Goal: Transaction & Acquisition: Purchase product/service

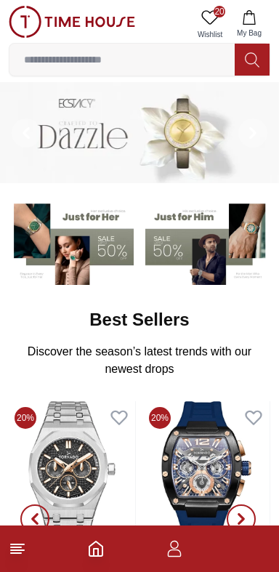
click at [34, 55] on input at bounding box center [121, 59] width 225 height 29
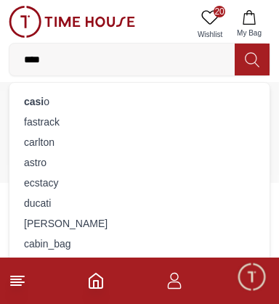
type input "*****"
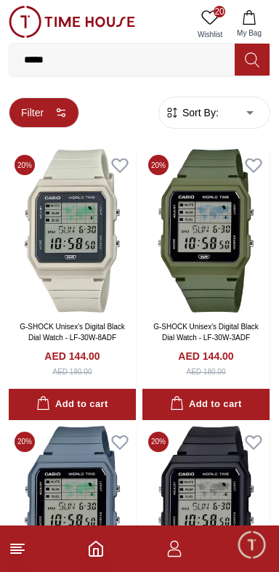
click at [31, 102] on button "Filter" at bounding box center [44, 112] width 70 height 31
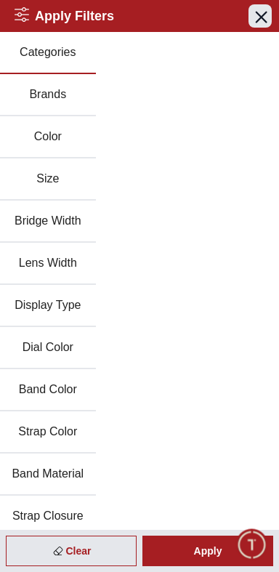
click at [266, 10] on icon "button" at bounding box center [260, 16] width 18 height 18
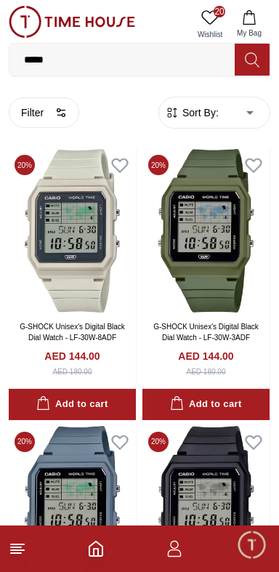
click at [193, 110] on span "Sort By:" at bounding box center [198, 112] width 39 height 15
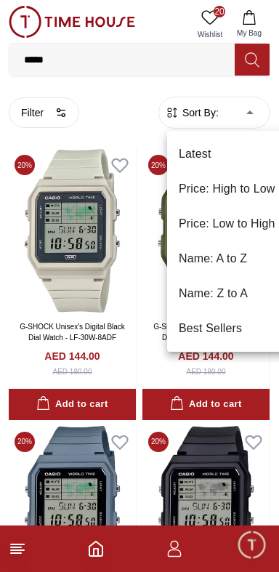
click at [92, 132] on div at bounding box center [139, 286] width 279 height 572
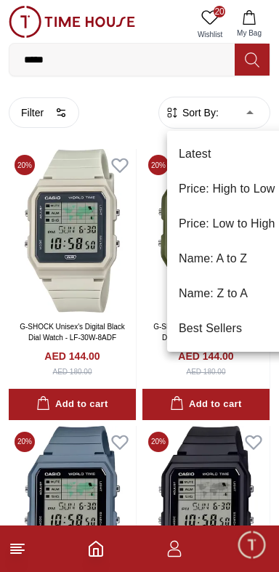
click at [7, 552] on div at bounding box center [139, 286] width 279 height 572
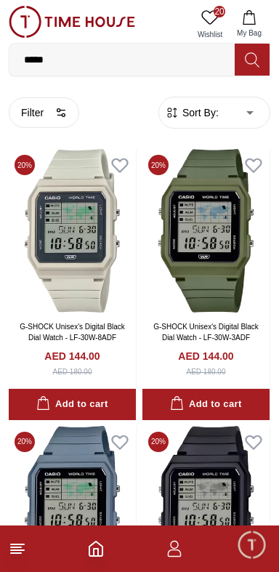
click at [18, 556] on icon at bounding box center [17, 548] width 17 height 17
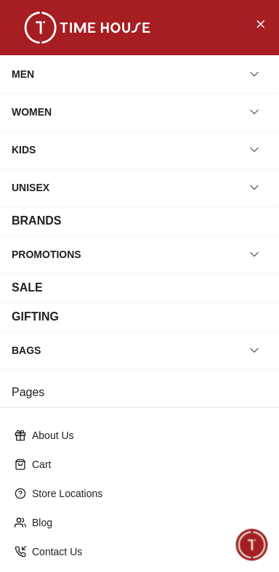
scroll to position [102, 0]
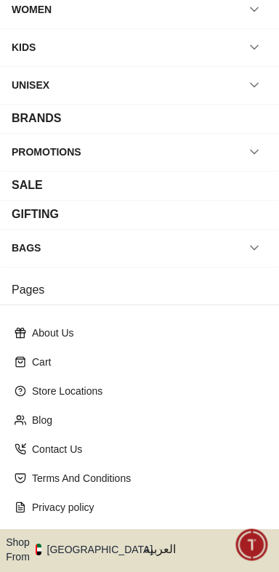
click at [43, 535] on button "Shop From [GEOGRAPHIC_DATA]" at bounding box center [85, 549] width 158 height 29
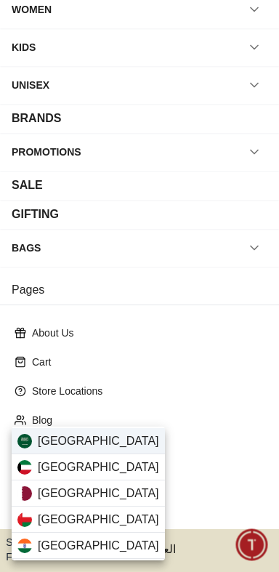
click at [33, 436] on div "[GEOGRAPHIC_DATA]" at bounding box center [88, 441] width 153 height 26
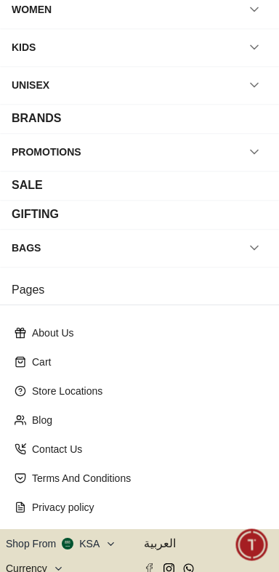
scroll to position [100, 0]
